Goal: Task Accomplishment & Management: Use online tool/utility

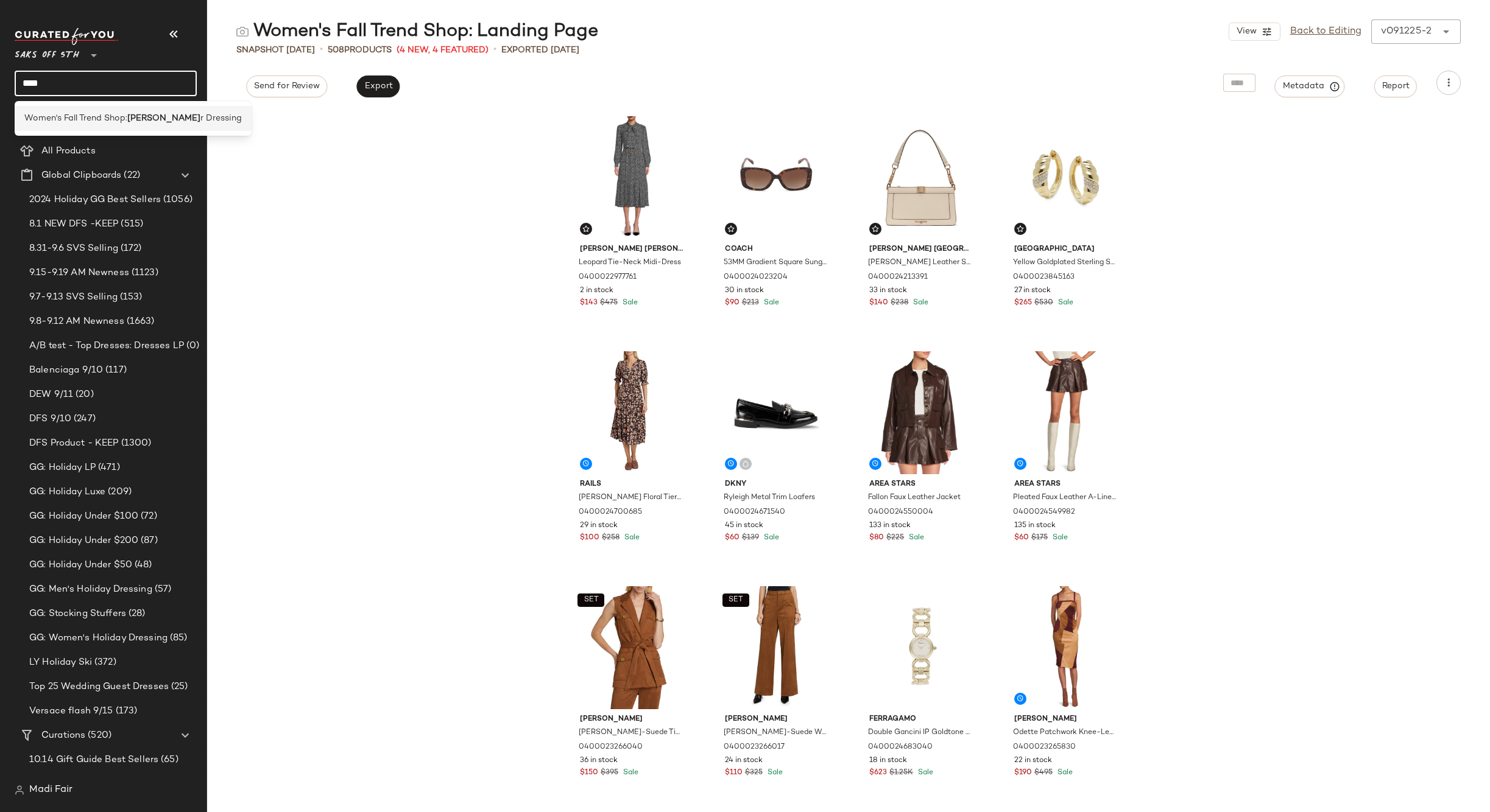
type input "****"
click at [73, 114] on span "Women's Fall Trend Shop:" at bounding box center [76, 118] width 103 height 12
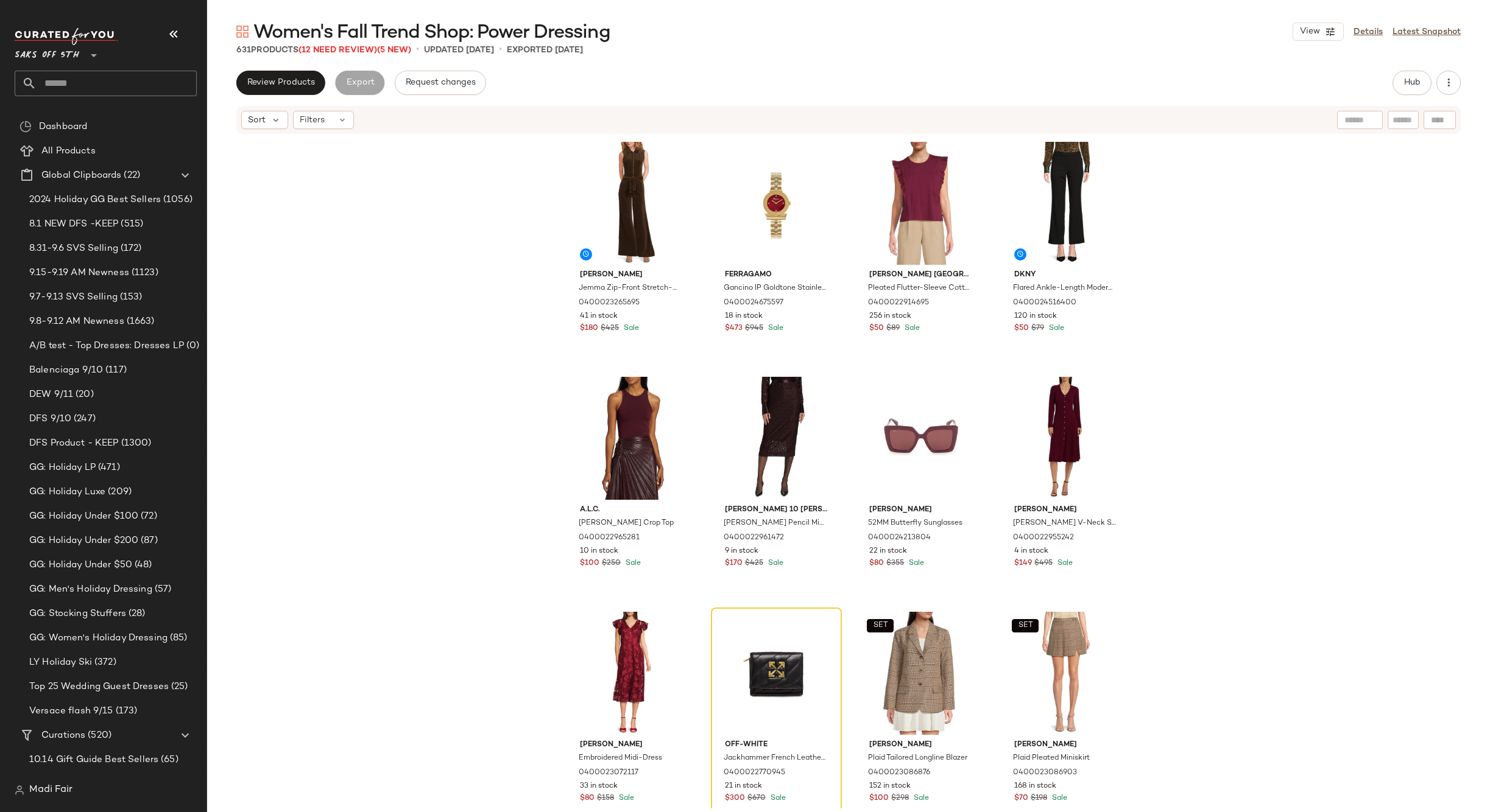
click at [335, 45] on span "Women's Fall Trend Shop: Power Dressing" at bounding box center [432, 33] width 357 height 25
click at [335, 48] on span "(12 Need Review)" at bounding box center [338, 50] width 78 height 9
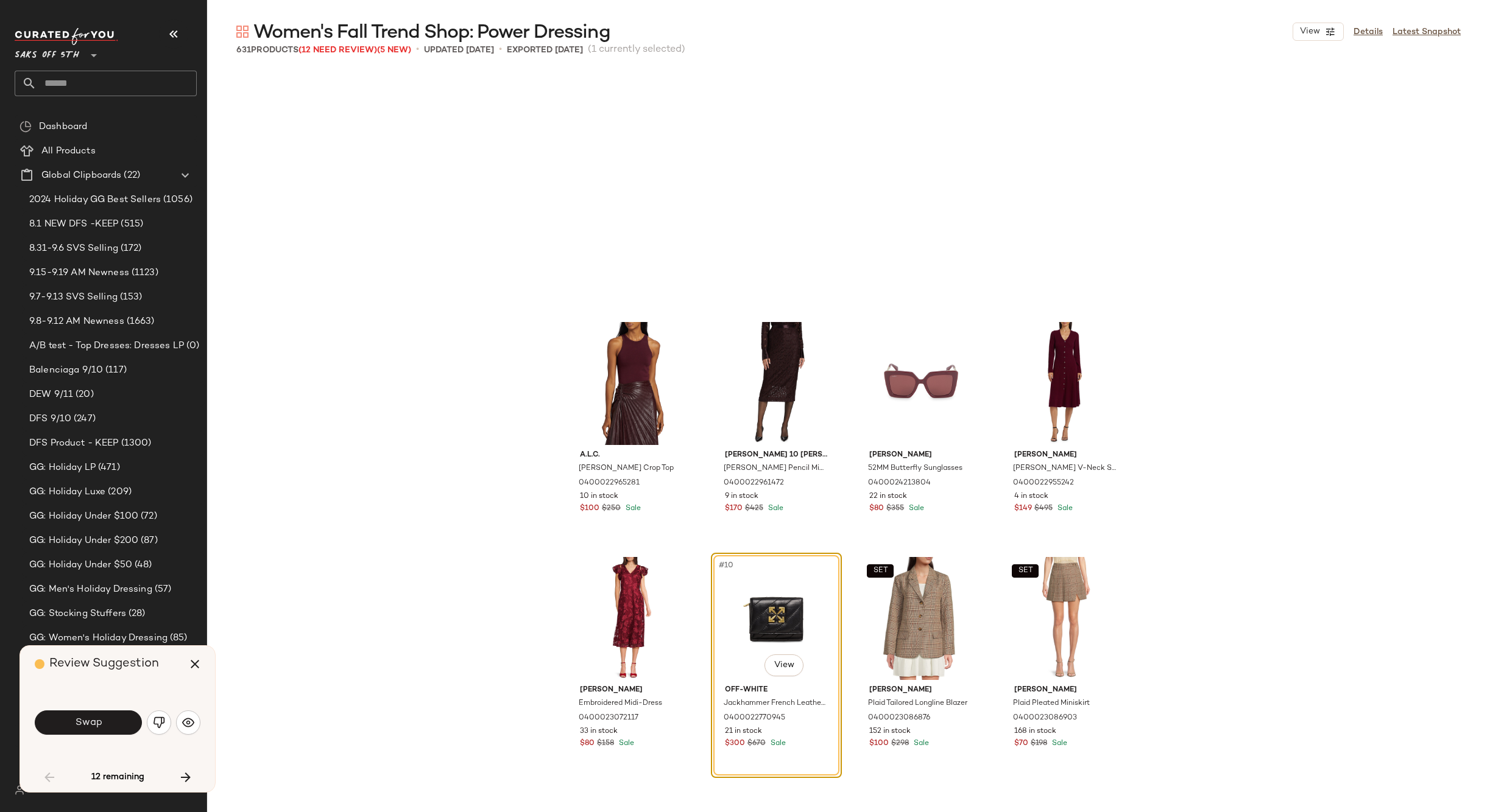
scroll to position [245, 0]
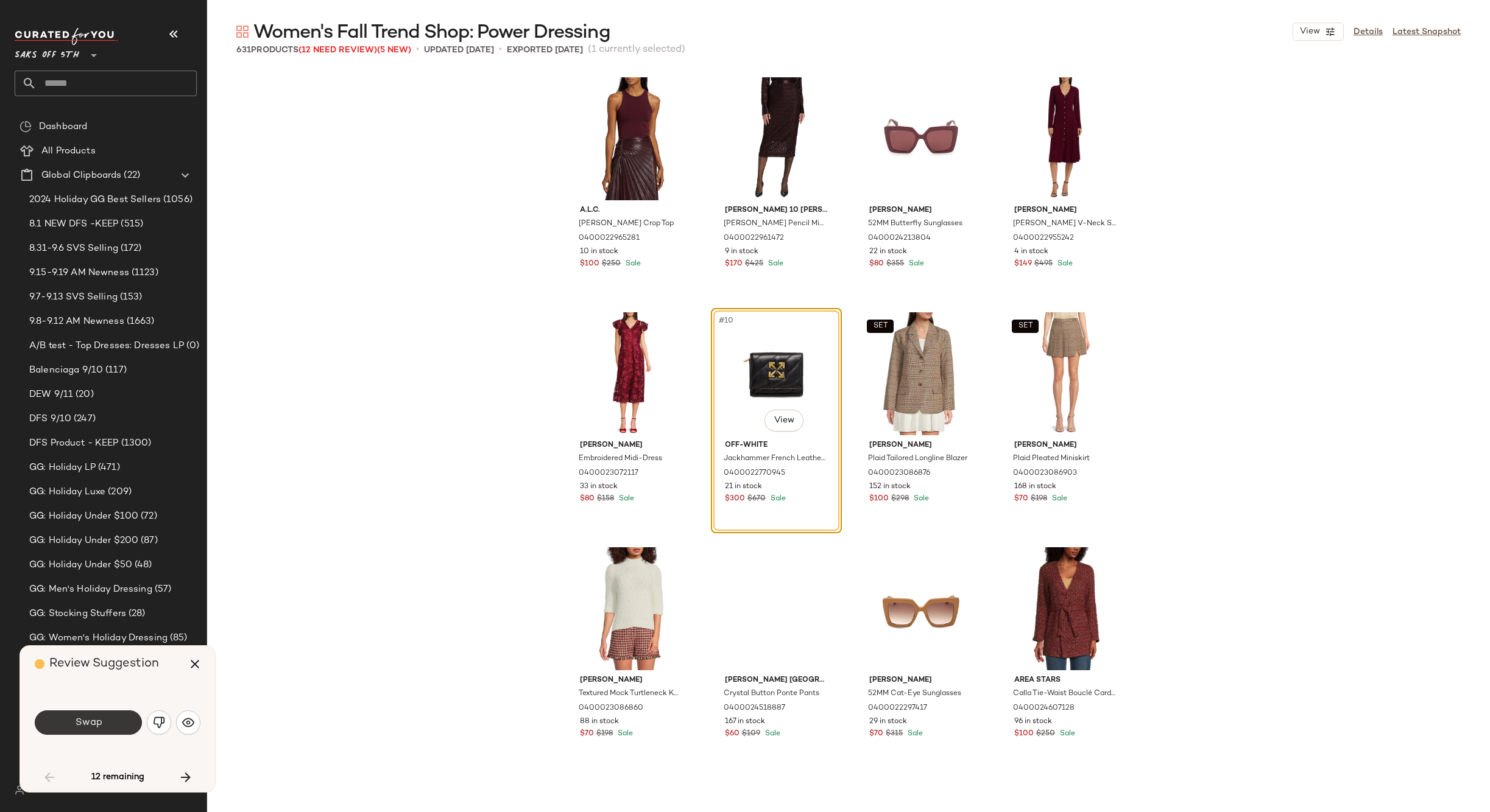
click at [88, 720] on span "Swap" at bounding box center [88, 723] width 27 height 12
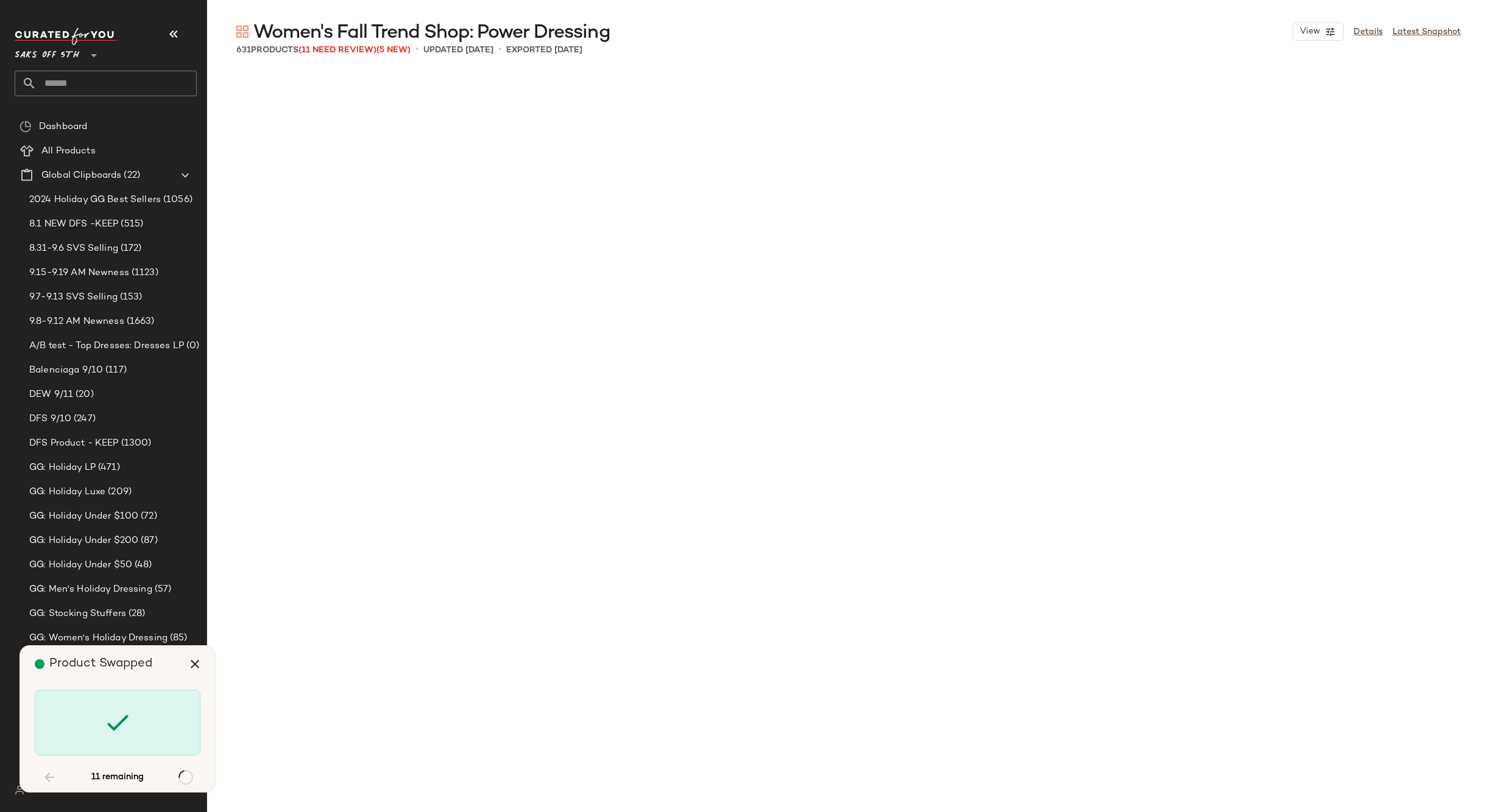
scroll to position [13162, 0]
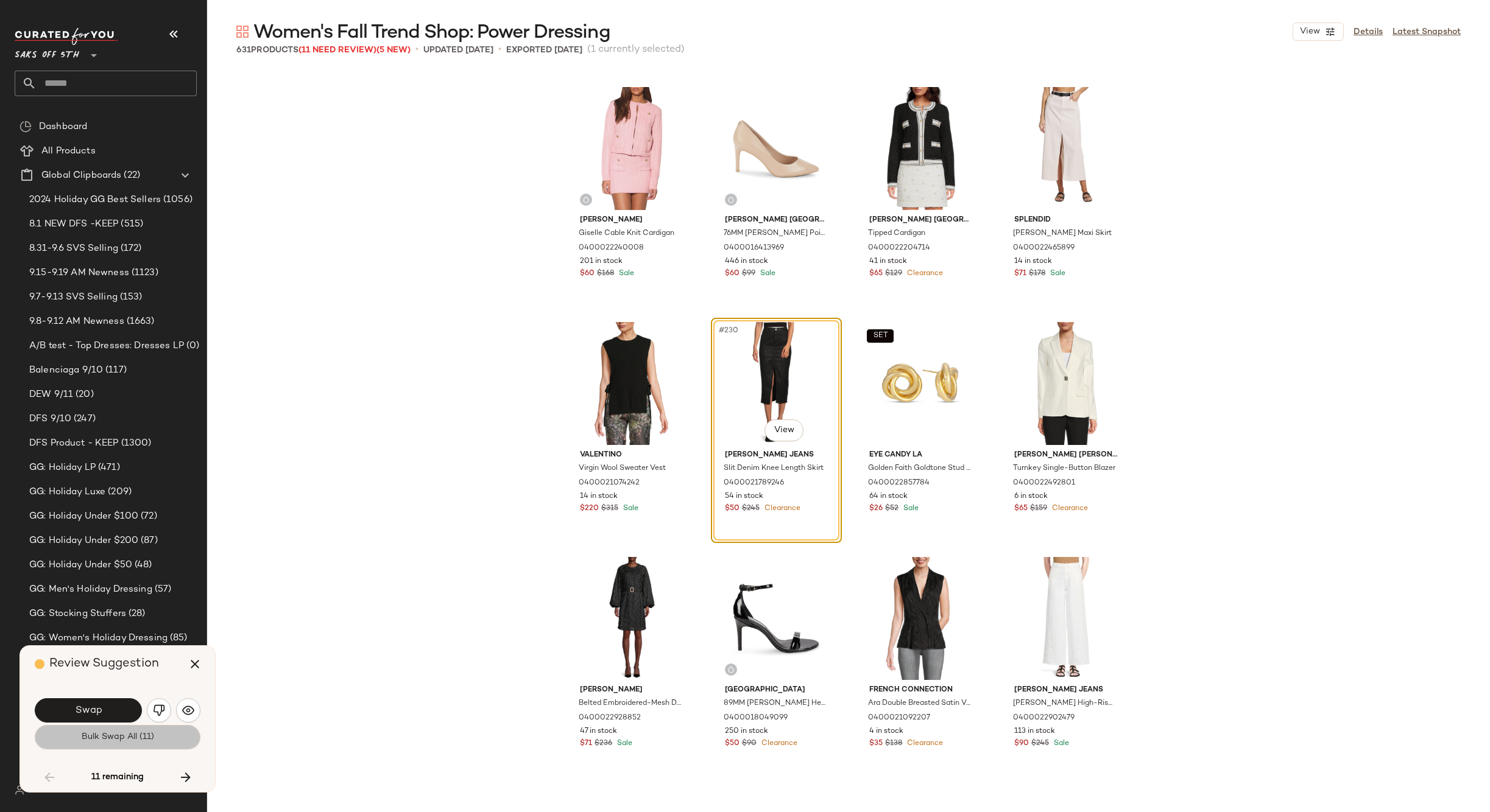
click at [99, 736] on span "Bulk Swap All (11)" at bounding box center [117, 738] width 73 height 10
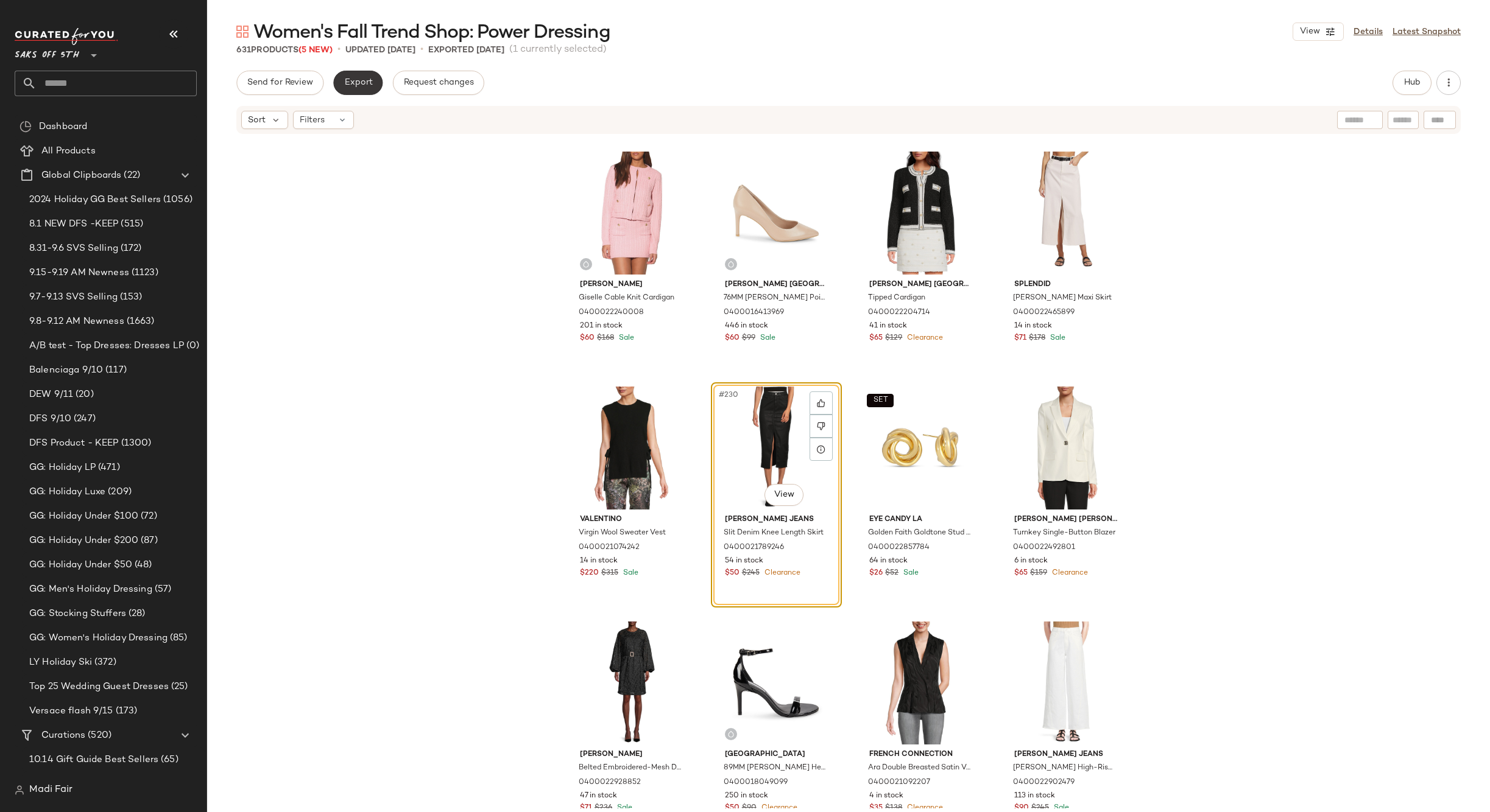
click at [363, 76] on button "Export" at bounding box center [358, 83] width 50 height 25
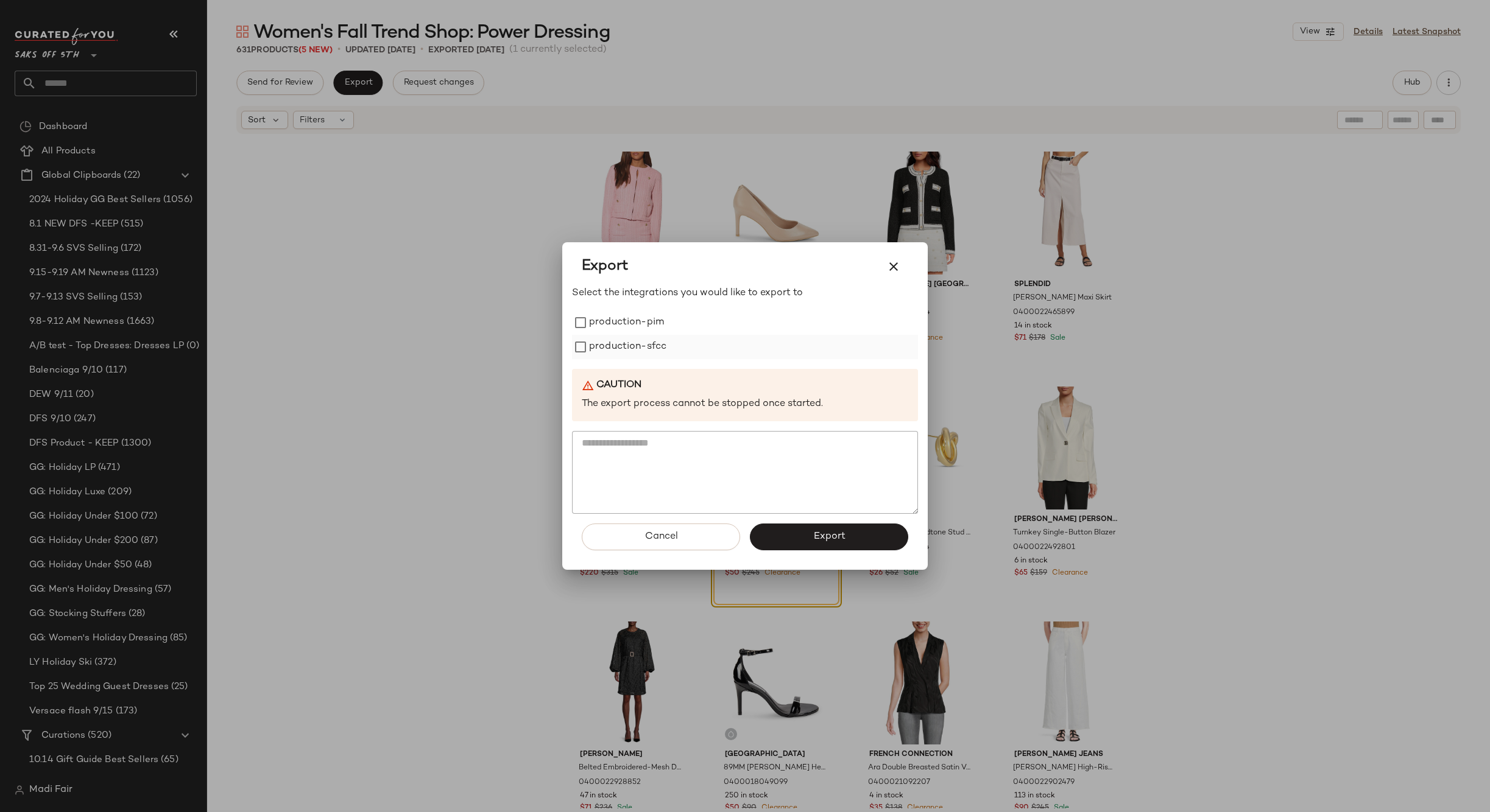
drag, startPoint x: 651, startPoint y: 349, endPoint x: 650, endPoint y: 341, distance: 8.1
click at [651, 347] on label "production-sfcc" at bounding box center [628, 347] width 78 height 25
click at [641, 319] on label "production-pim" at bounding box center [627, 323] width 75 height 25
click at [784, 536] on button "Export" at bounding box center [829, 537] width 158 height 26
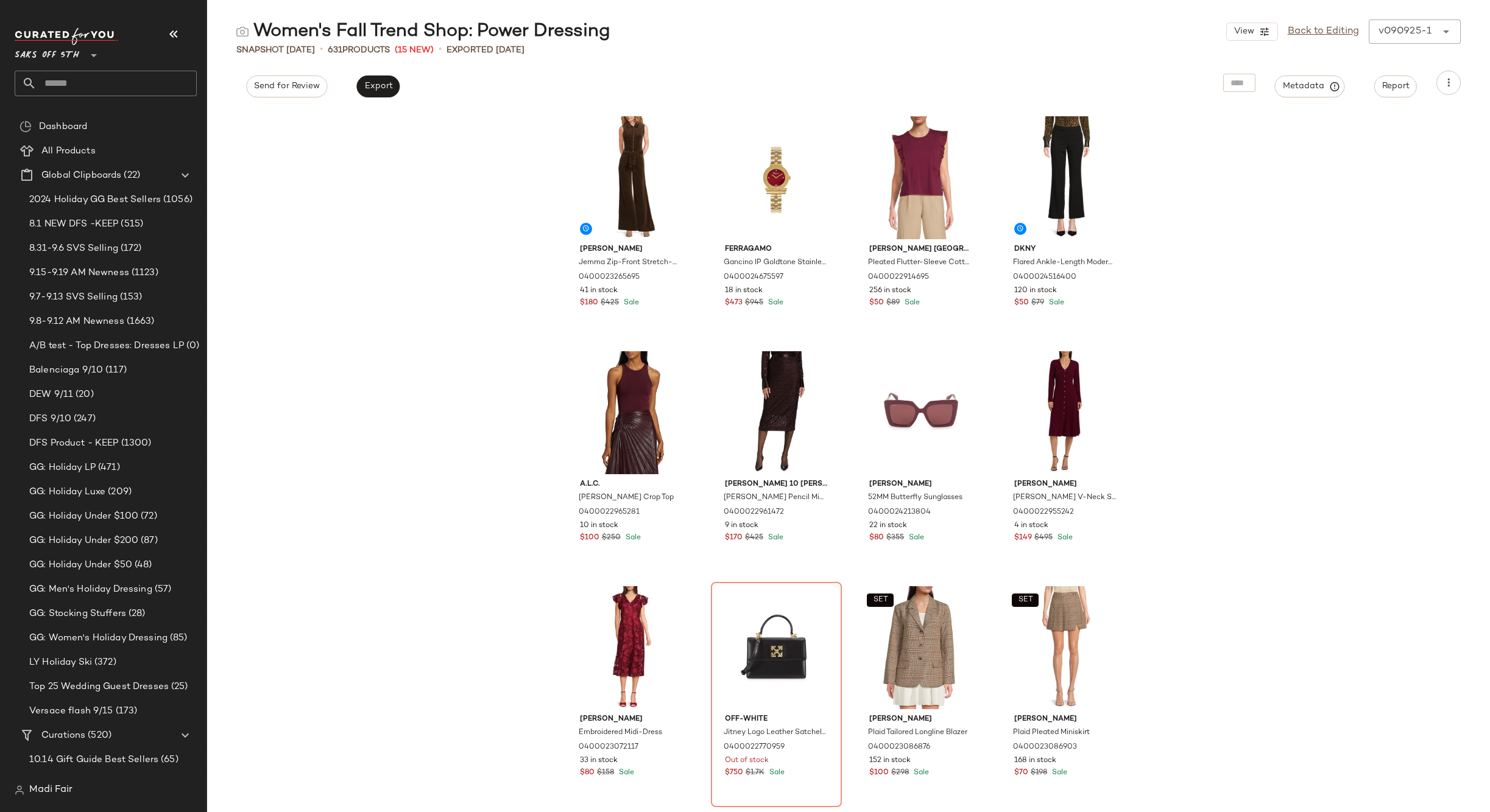
click at [78, 48] on span "Saks OFF 5TH" at bounding box center [47, 52] width 64 height 22
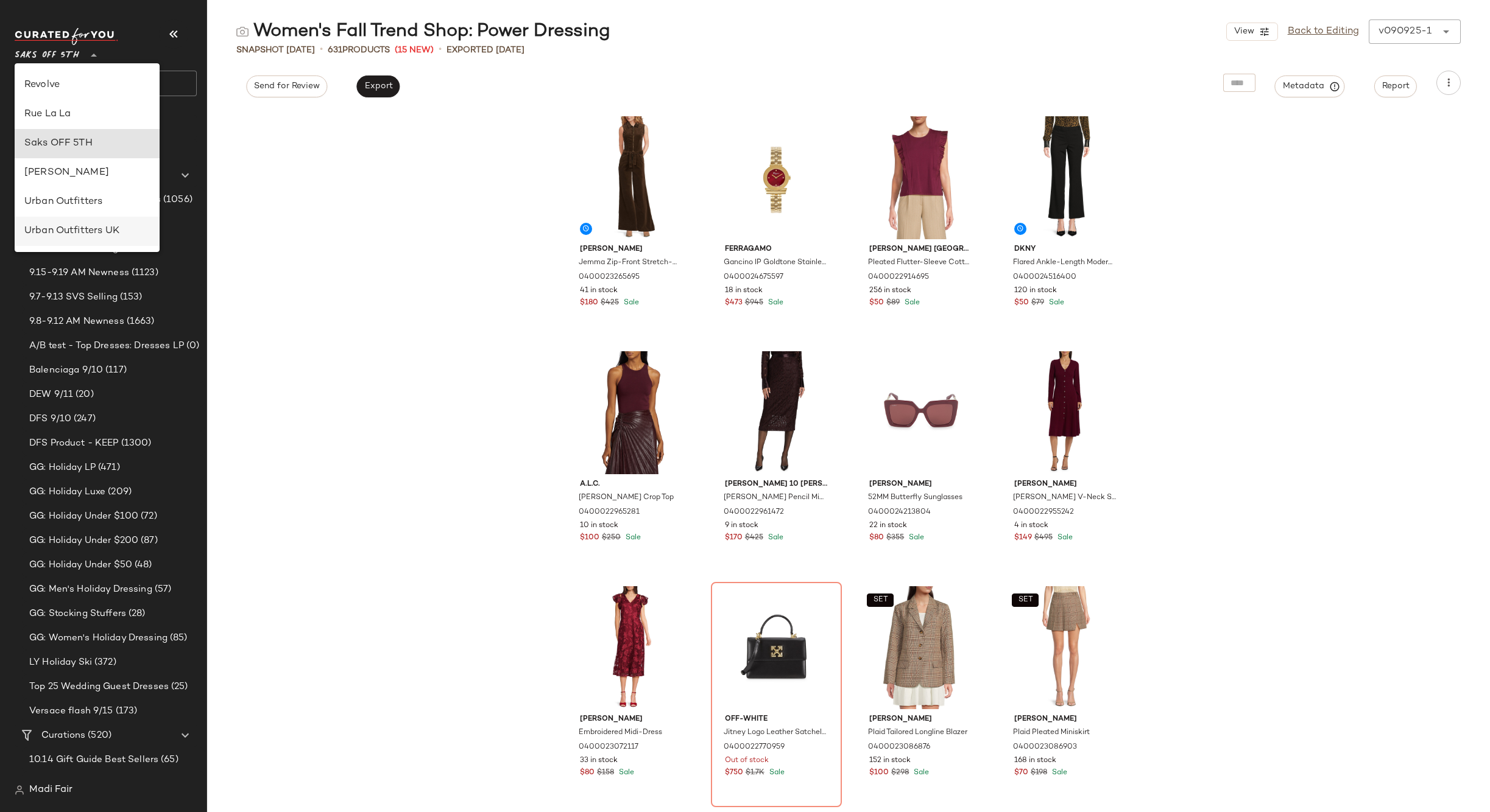
scroll to position [522, 0]
click at [106, 125] on div "Rent the Runway" at bounding box center [88, 116] width 145 height 29
type input "**"
